Goal: Information Seeking & Learning: Learn about a topic

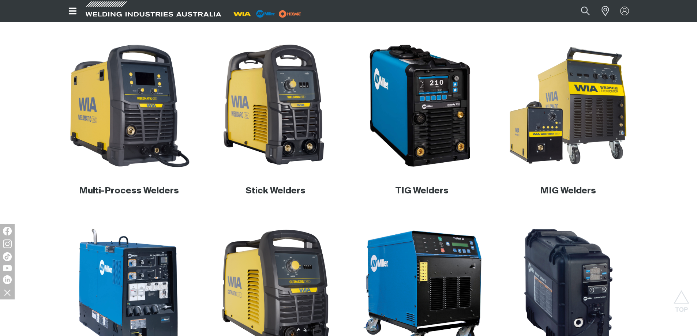
scroll to position [221, 0]
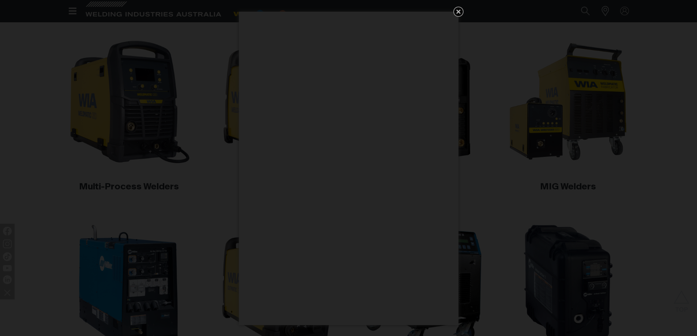
click at [458, 12] on icon "Get 5 WIA Welding Guides Free!" at bounding box center [459, 12] width 4 height 4
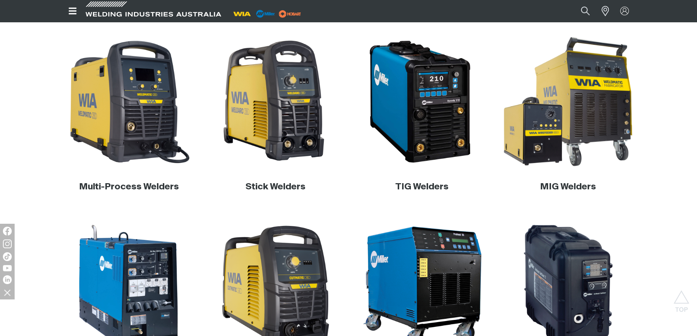
click at [564, 96] on img at bounding box center [568, 102] width 140 height 140
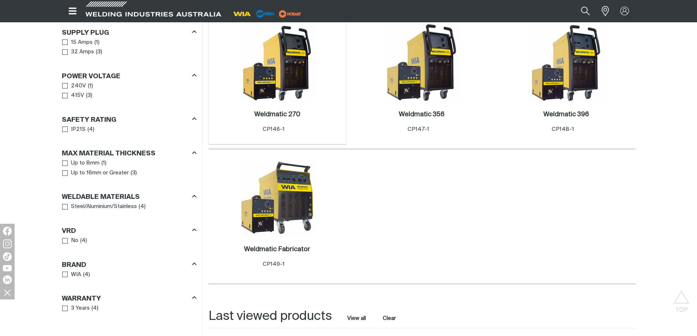
scroll to position [366, 0]
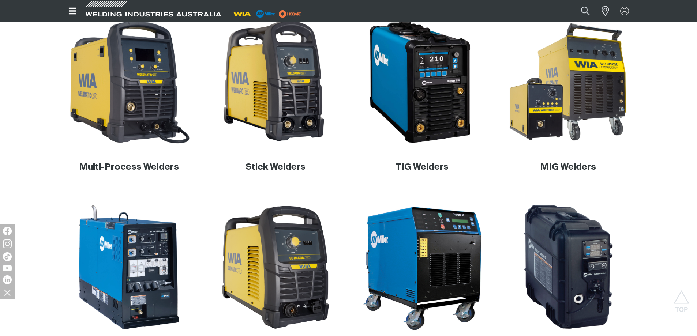
scroll to position [221, 0]
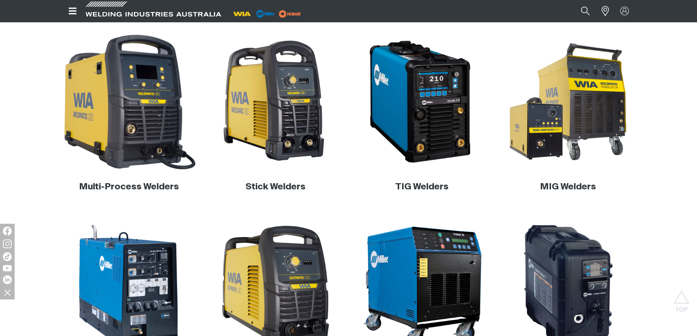
click at [128, 123] on img at bounding box center [129, 102] width 140 height 140
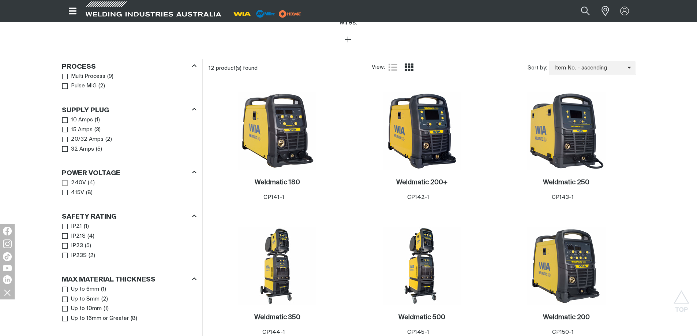
scroll to position [329, 0]
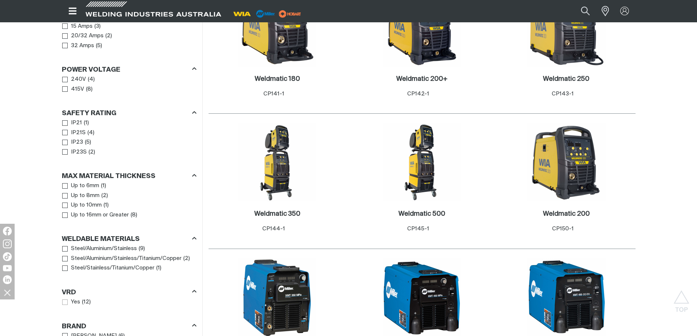
scroll to position [293, 0]
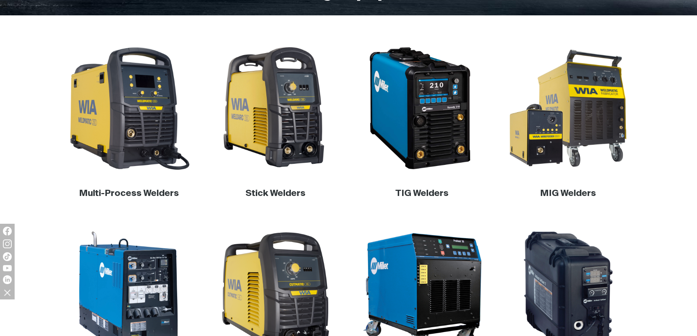
scroll to position [221, 0]
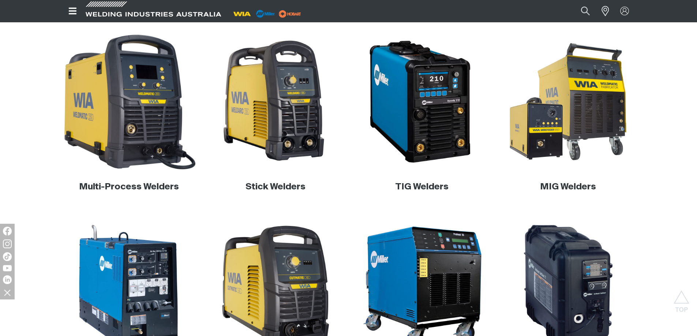
click at [117, 121] on img at bounding box center [129, 102] width 140 height 140
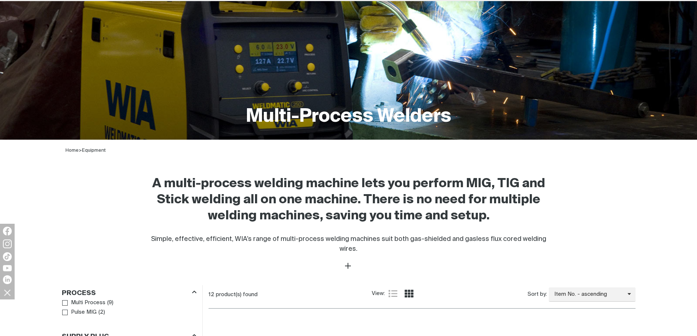
scroll to position [220, 0]
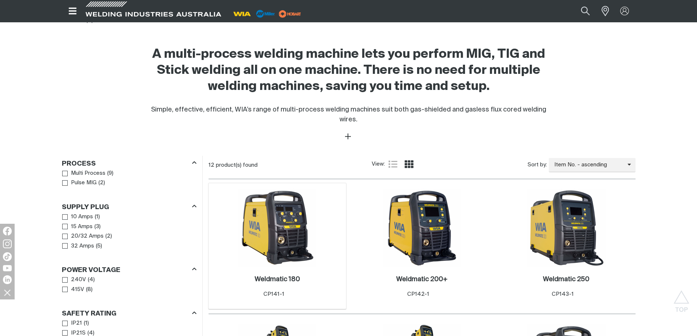
click at [273, 202] on img at bounding box center [277, 228] width 78 height 78
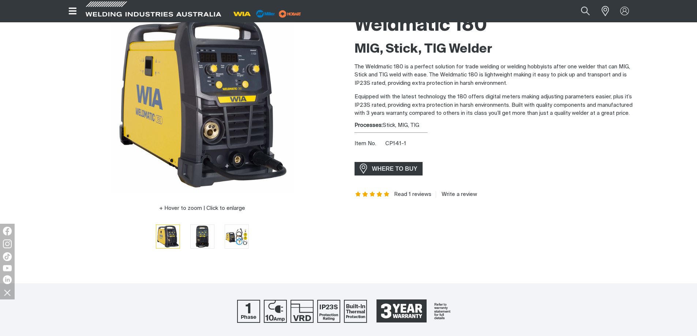
scroll to position [73, 0]
click at [234, 242] on img "Go to slide 3" at bounding box center [236, 237] width 23 height 23
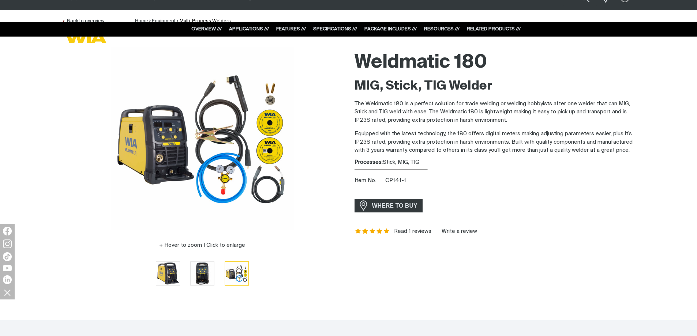
scroll to position [0, 0]
